Goal: Check status: Check status

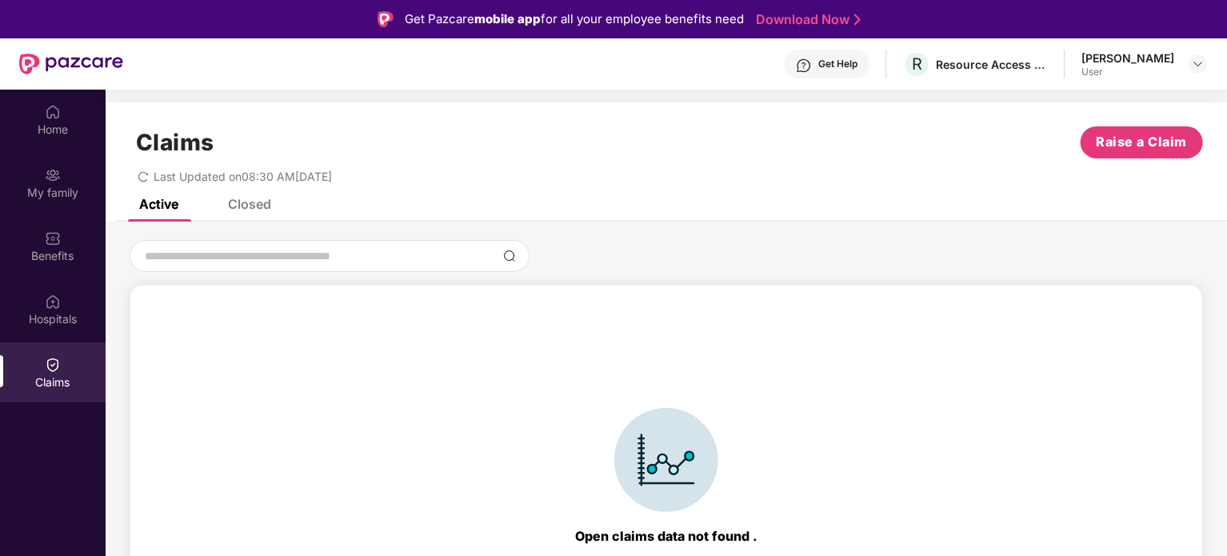
click at [52, 377] on div "Claims" at bounding box center [53, 382] width 106 height 16
click at [265, 207] on div "Closed" at bounding box center [249, 204] width 43 height 16
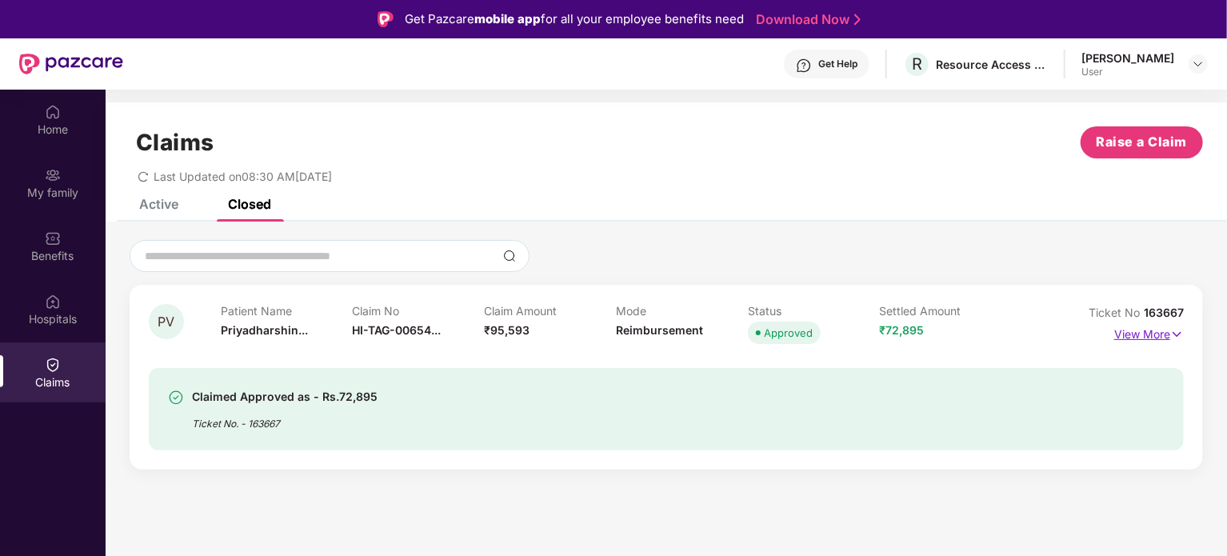
click at [1146, 333] on p "View More" at bounding box center [1149, 333] width 70 height 22
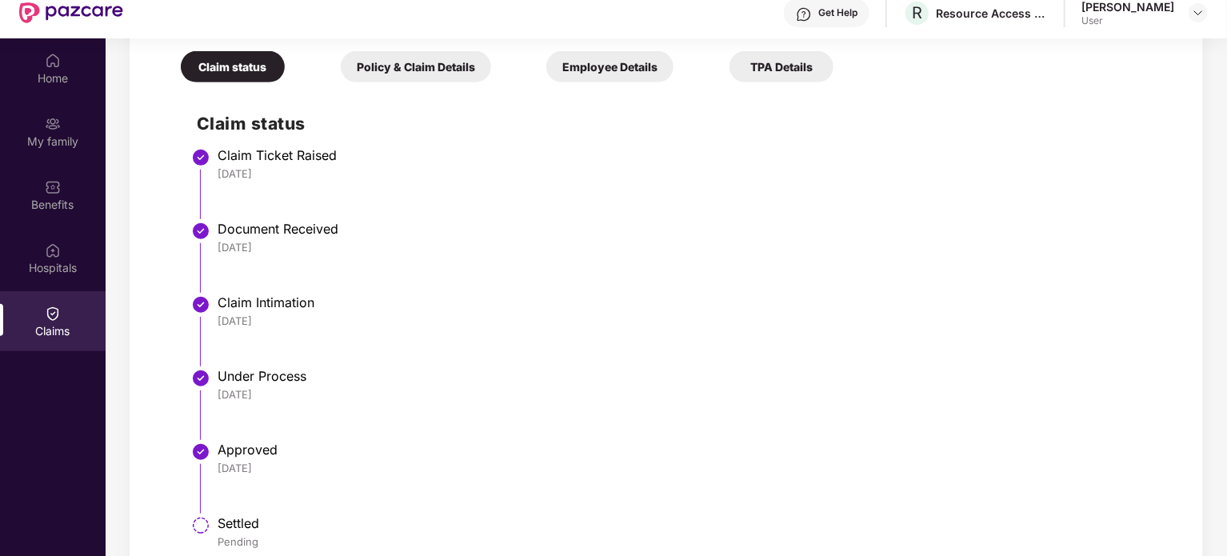
scroll to position [90, 0]
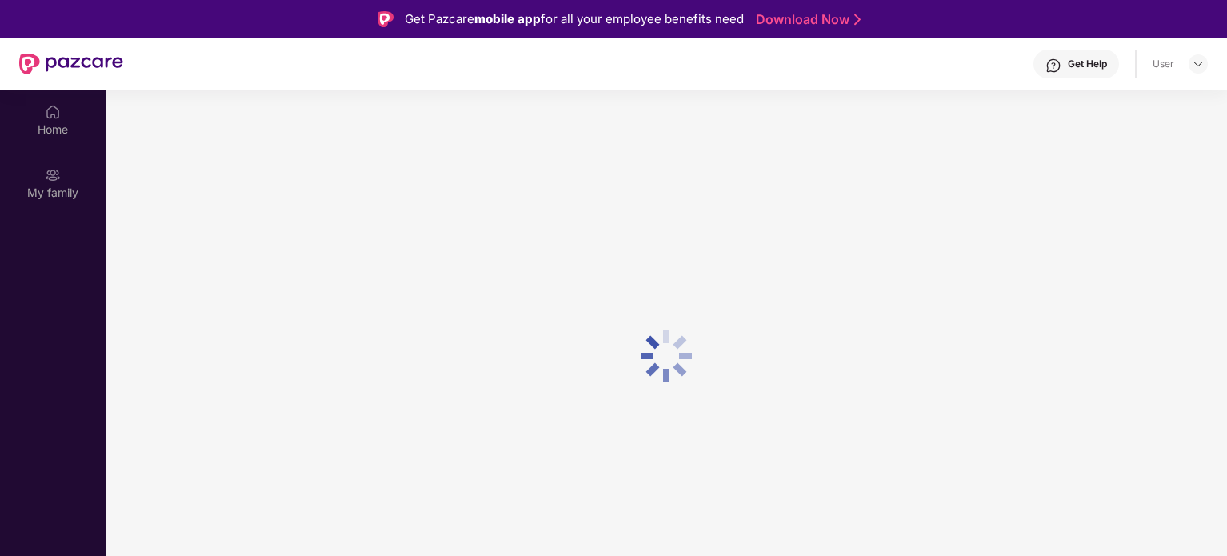
scroll to position [90, 0]
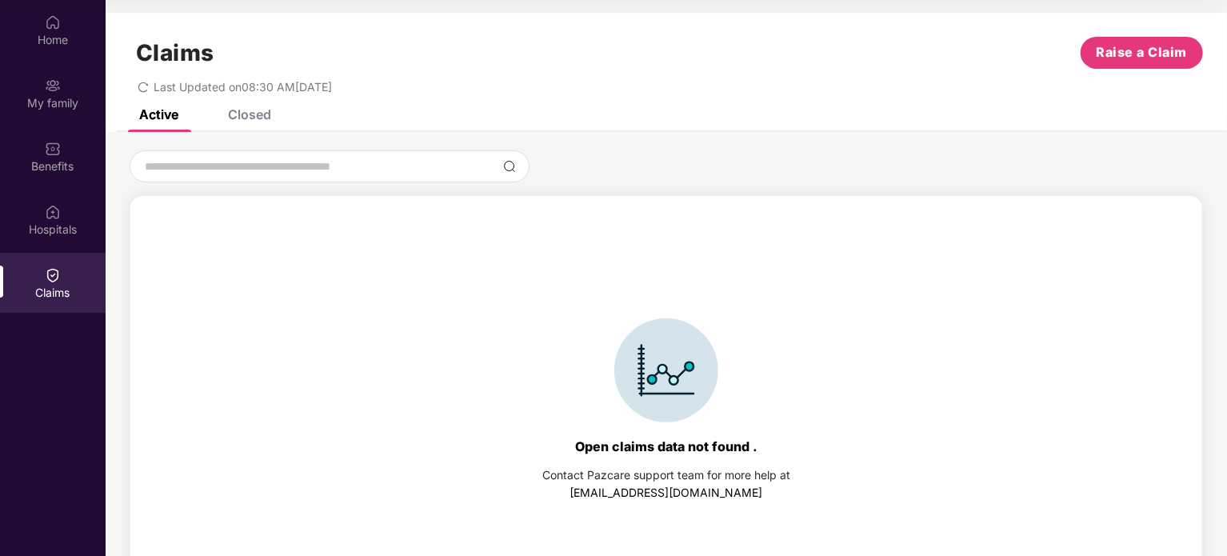
click at [243, 115] on div "Closed" at bounding box center [249, 114] width 43 height 16
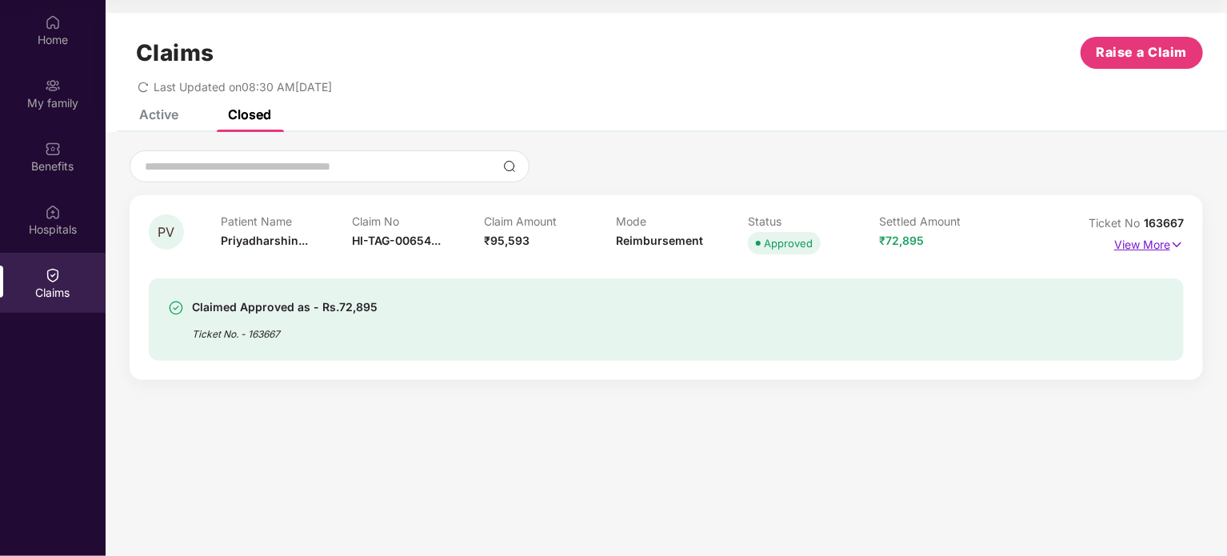
click at [1144, 244] on p "View More" at bounding box center [1149, 243] width 70 height 22
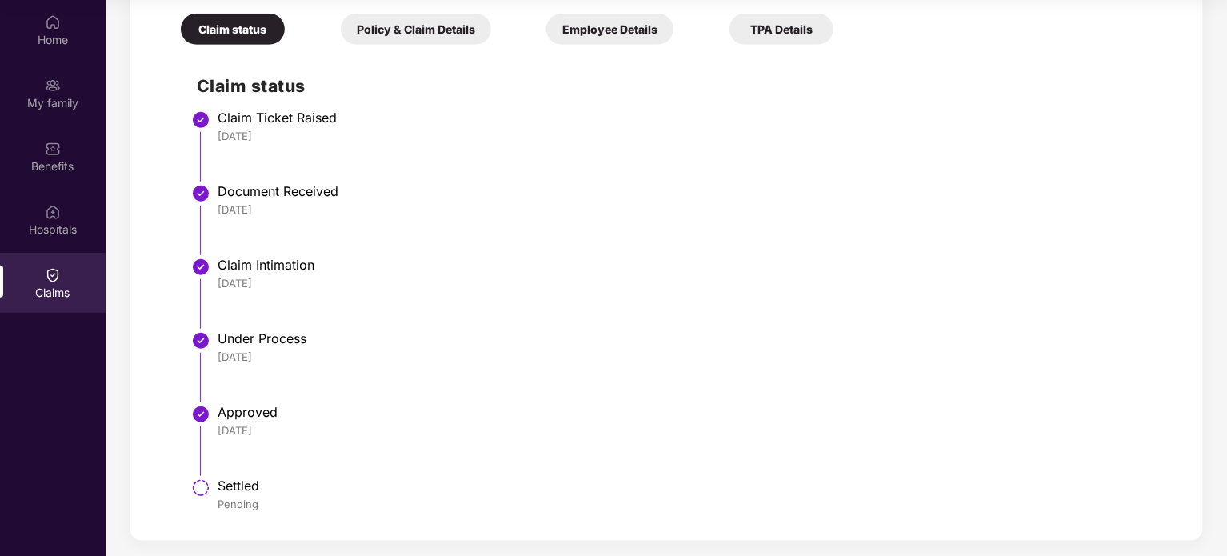
scroll to position [457, 0]
